Goal: Information Seeking & Learning: Learn about a topic

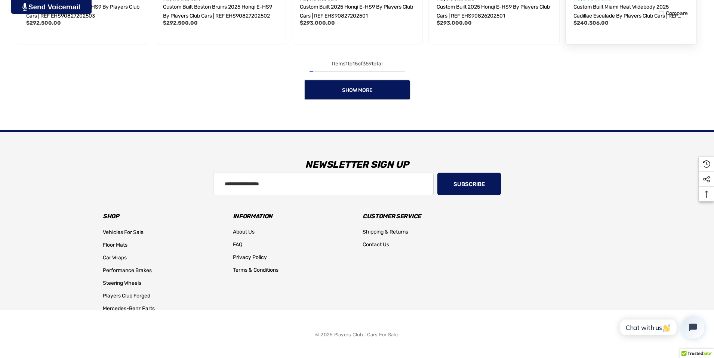
scroll to position [806, 0]
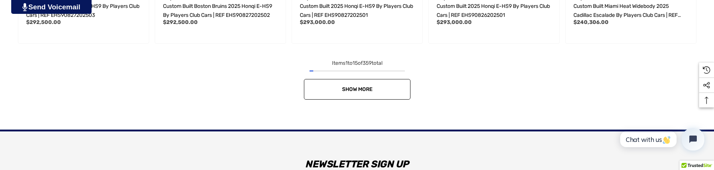
click at [359, 89] on span "Show More" at bounding box center [357, 89] width 31 height 6
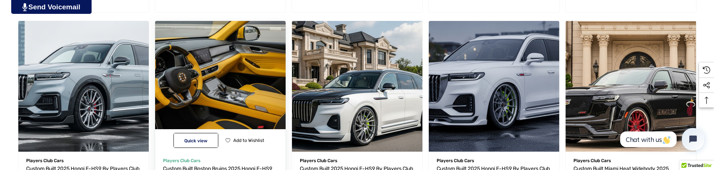
scroll to position [644, 0]
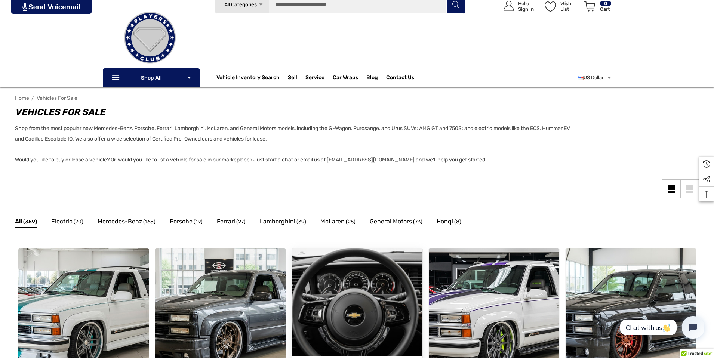
scroll to position [40, 0]
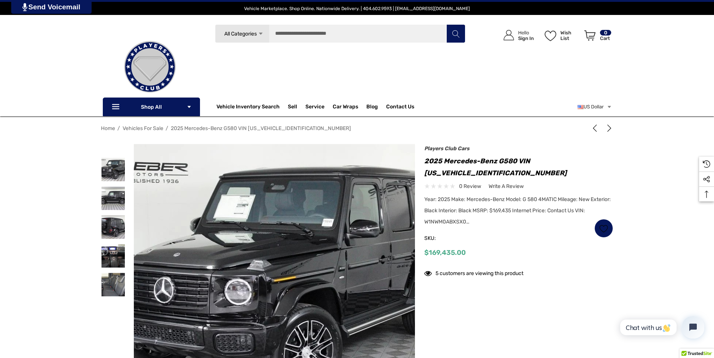
click at [481, 171] on h1 "2025 Mercedes-Benz G580 VIN [US_VEHICLE_IDENTIFICATION_NUMBER]" at bounding box center [519, 167] width 189 height 24
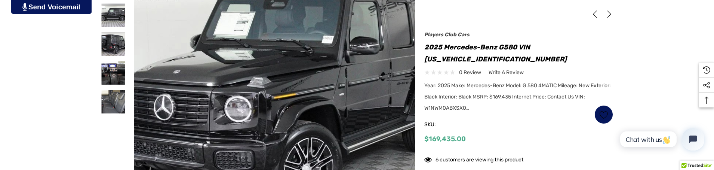
scroll to position [185, 0]
